Goal: Information Seeking & Learning: Compare options

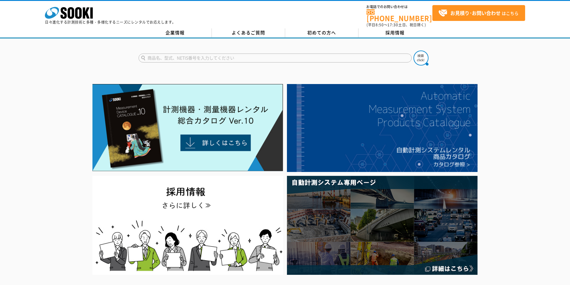
click at [175, 54] on input "text" at bounding box center [274, 58] width 273 height 9
type input "商品名、型式、NETIS番号を入力してください"
type input "ポーターフロー"
click at [413, 53] on img at bounding box center [420, 58] width 15 height 15
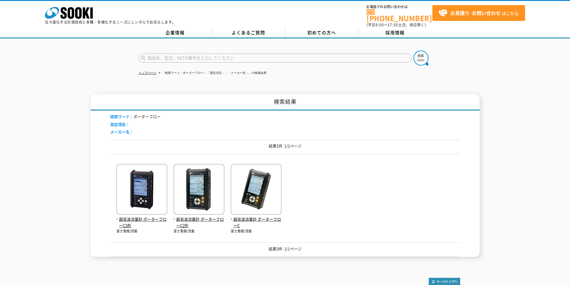
click at [64, 19] on link "株式会社 ソーキ" at bounding box center [69, 17] width 48 height 6
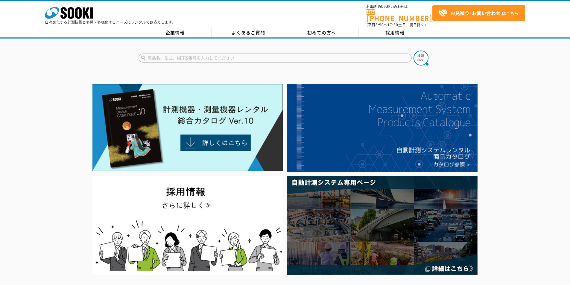
click at [189, 54] on input "text" at bounding box center [274, 58] width 273 height 9
type input "5W"
click at [418, 54] on img at bounding box center [420, 58] width 15 height 15
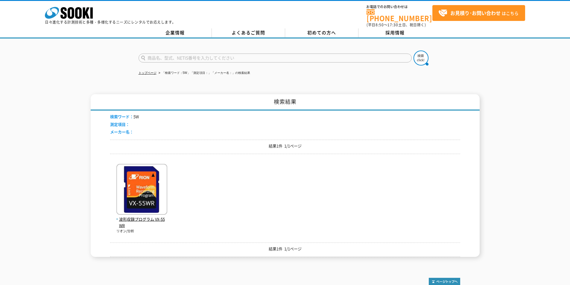
click at [250, 57] on input "text" at bounding box center [274, 58] width 273 height 9
type input "商品名、型式、NETIS番号を入力してください"
click at [215, 56] on input "text" at bounding box center [274, 58] width 273 height 9
type input "VXD"
click at [423, 51] on img at bounding box center [420, 58] width 15 height 15
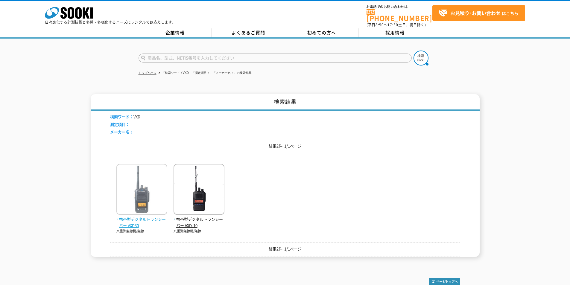
click at [136, 216] on span "携帯型デジタルトランシーバー VXD30" at bounding box center [141, 222] width 51 height 13
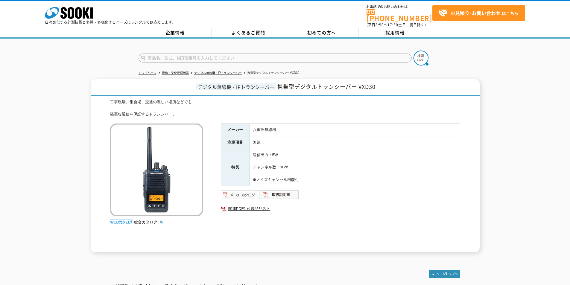
click at [240, 190] on img at bounding box center [240, 195] width 39 height 10
click at [282, 54] on input "text" at bounding box center [274, 58] width 273 height 9
type input "ICD"
click at [413, 51] on button at bounding box center [420, 58] width 15 height 15
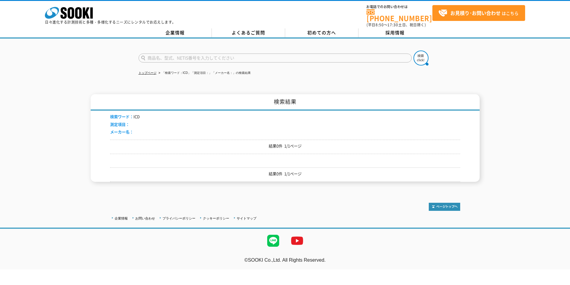
click at [295, 55] on input "text" at bounding box center [274, 58] width 273 height 9
type input "商品名、型式、NETIS番号を入力してください"
click at [76, 18] on icon at bounding box center [78, 13] width 7 height 12
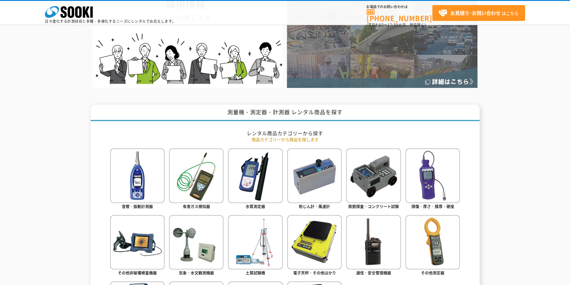
scroll to position [239, 0]
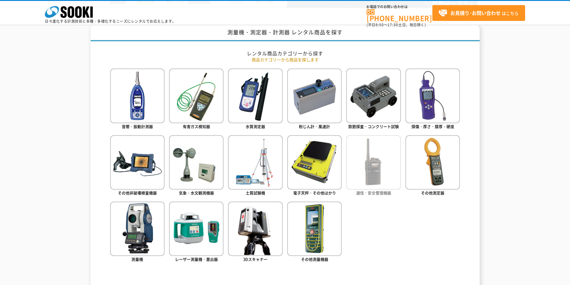
click at [373, 174] on img at bounding box center [373, 162] width 54 height 54
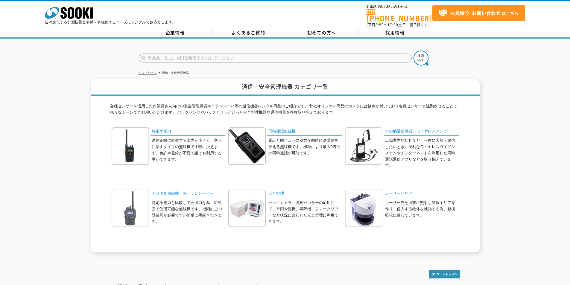
click at [138, 207] on img at bounding box center [130, 208] width 37 height 37
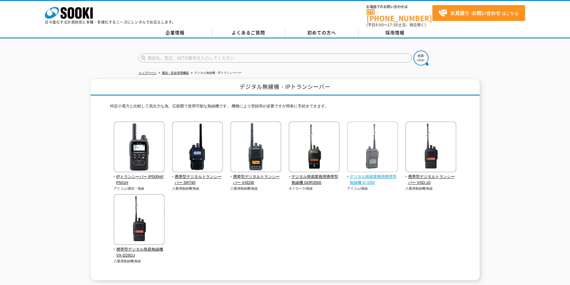
click at [366, 174] on span "デジタル簡易業務用携帯型無線機 IC-D50" at bounding box center [372, 180] width 51 height 13
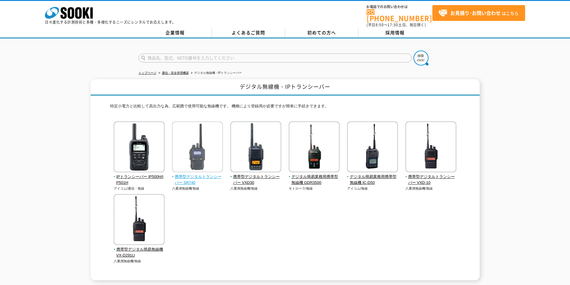
click at [184, 174] on span "携帯型デジタルトランシーバー SR740" at bounding box center [197, 180] width 51 height 13
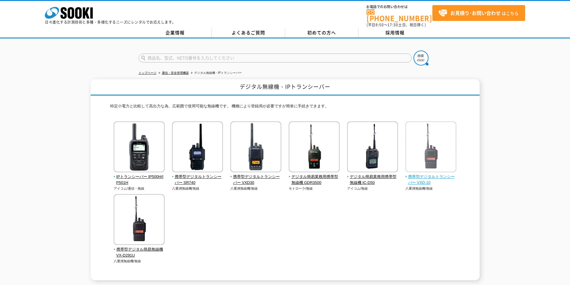
click at [432, 174] on span "携帯型デジタルトランシーバー VXD-10" at bounding box center [430, 180] width 51 height 13
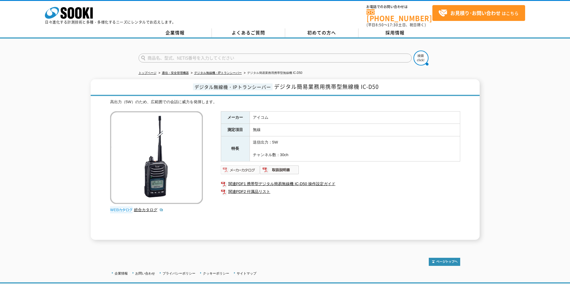
click at [247, 165] on img at bounding box center [240, 170] width 39 height 10
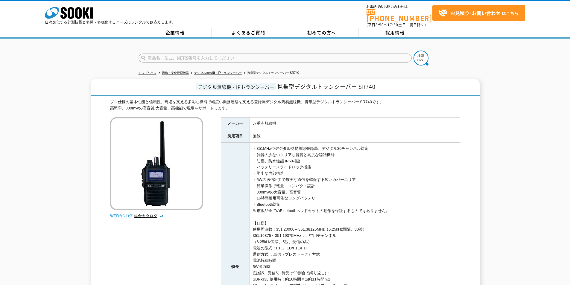
scroll to position [159, 0]
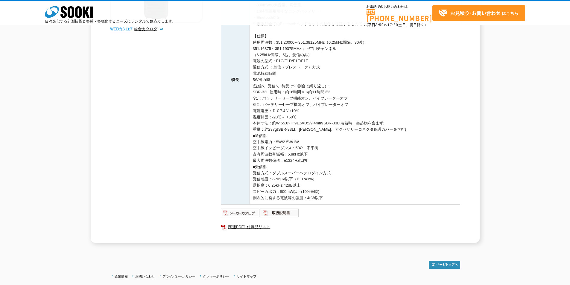
click at [244, 211] on img at bounding box center [240, 213] width 39 height 10
